Goal: Register for event/course

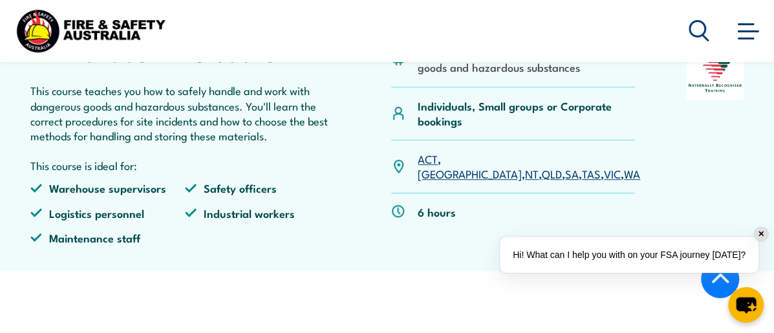
scroll to position [409, 0]
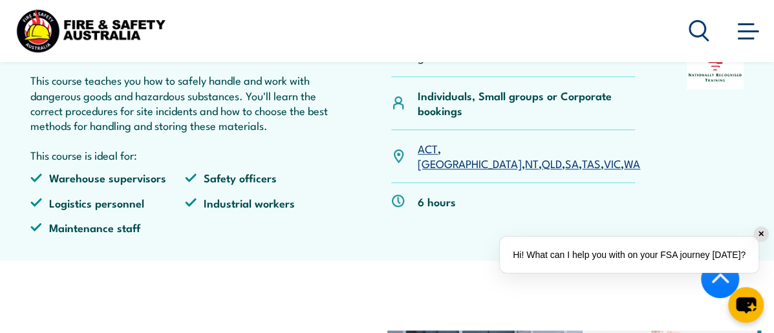
click at [542, 171] on link "QLD" at bounding box center [552, 163] width 20 height 16
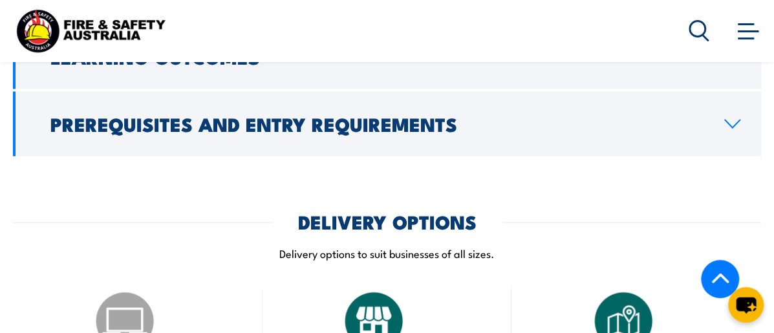
scroll to position [1180, 0]
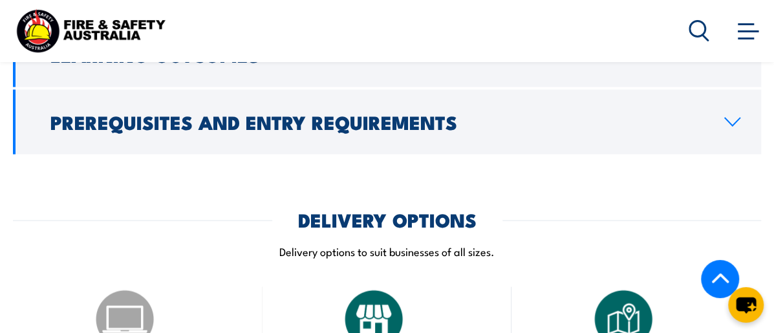
click at [725, 127] on icon at bounding box center [731, 122] width 17 height 10
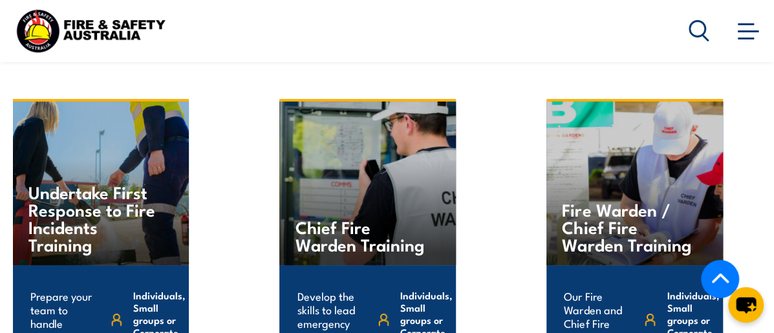
scroll to position [2362, 0]
